Goal: Register for event/course

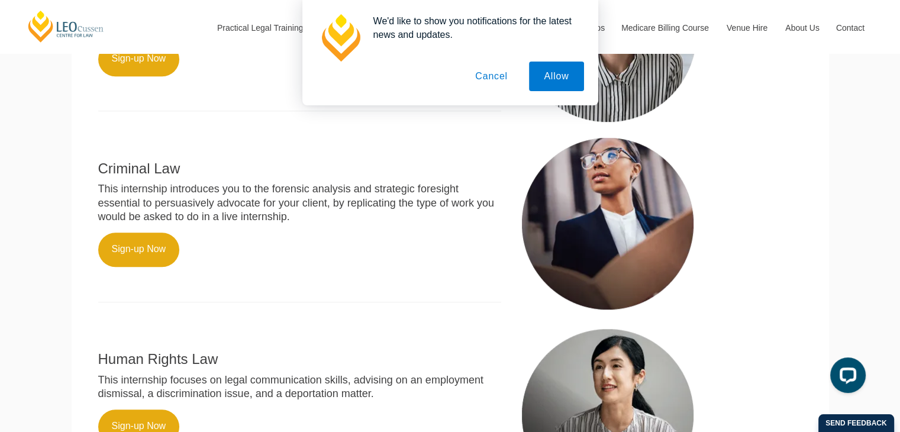
scroll to position [589, 0]
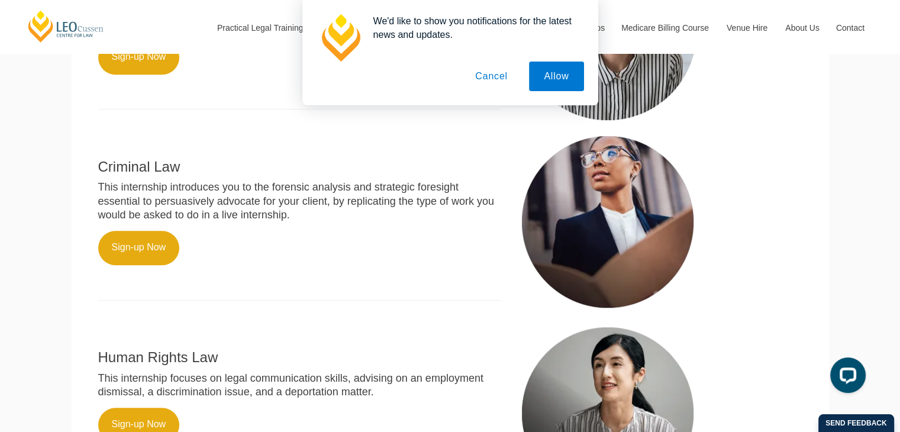
click at [498, 79] on button "Cancel" at bounding box center [491, 77] width 62 height 30
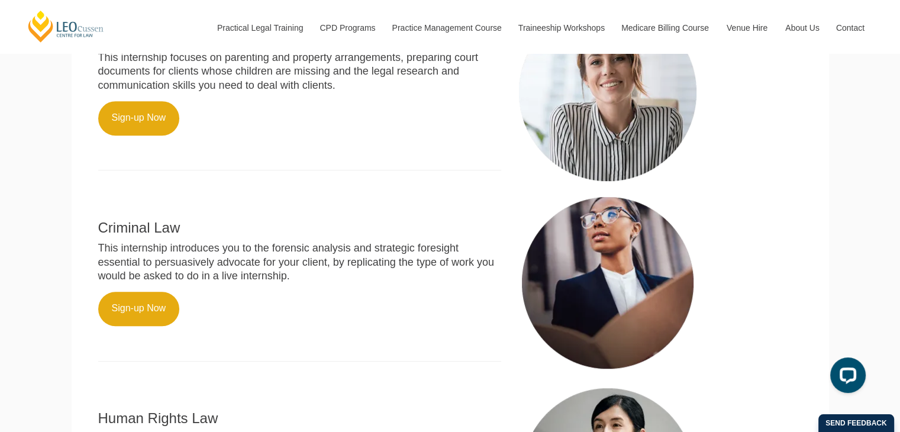
scroll to position [518, 0]
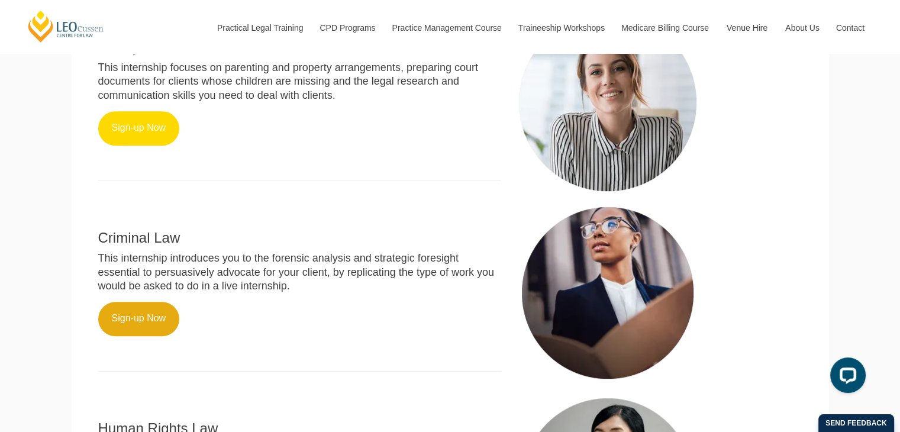
click at [146, 146] on link "Sign-up Now" at bounding box center [139, 128] width 82 height 34
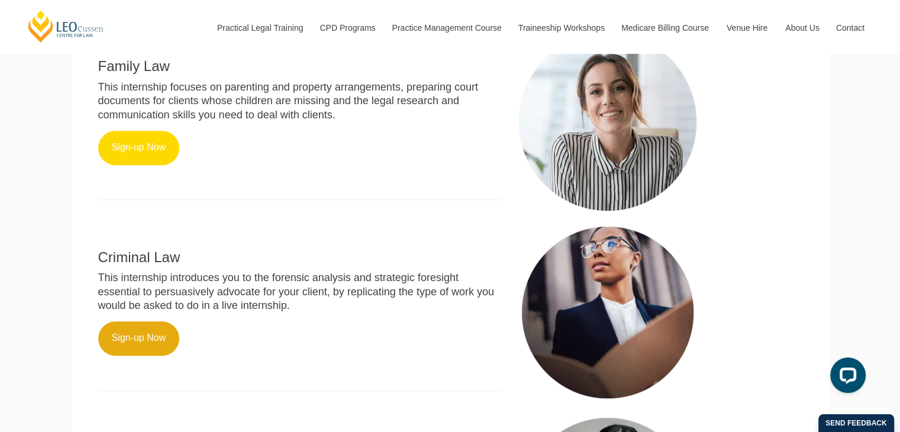
scroll to position [503, 0]
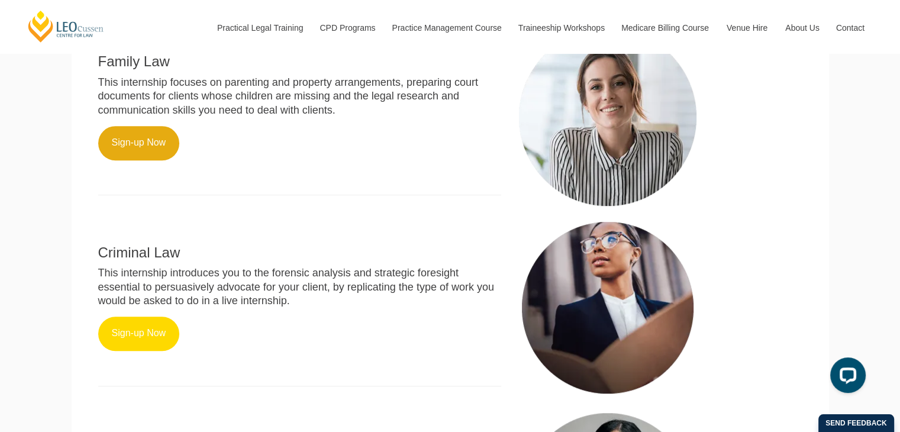
click at [152, 349] on link "Sign-up Now" at bounding box center [139, 334] width 82 height 34
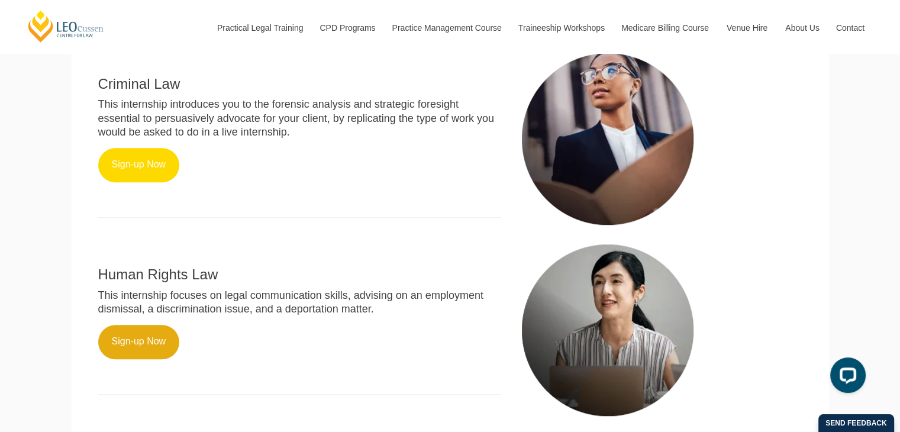
scroll to position [671, 0]
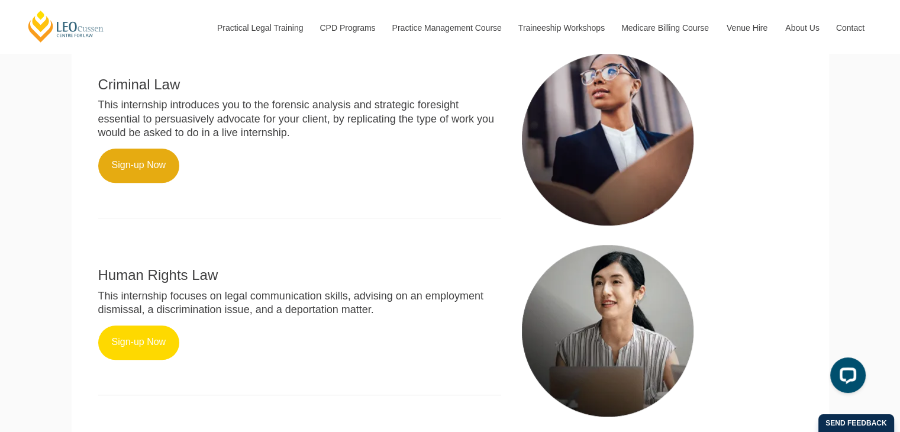
click at [144, 360] on link "Sign-up Now" at bounding box center [139, 343] width 82 height 34
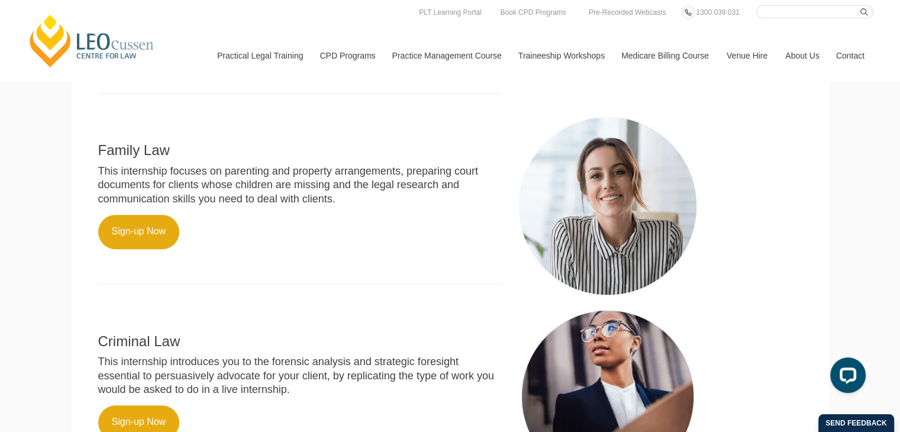
scroll to position [414, 0]
click at [786, 105] on div "Leo Cussen has partnered with Forage to build Virtual Internship Programs desig…" at bounding box center [450, 31] width 722 height 148
